Goal: Navigation & Orientation: Find specific page/section

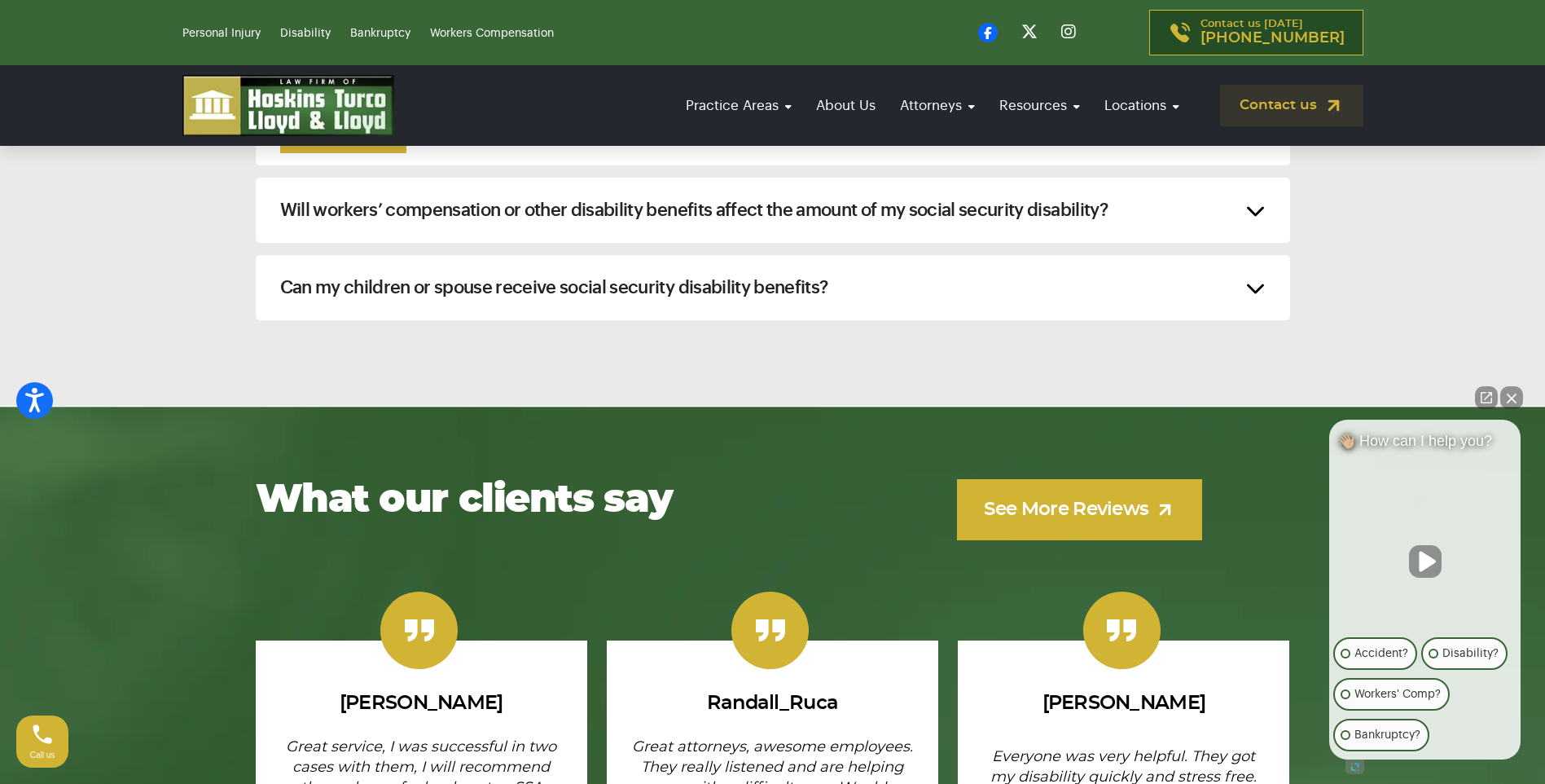
scroll to position [7738, 0]
